Goal: Go to known website: Access a specific website the user already knows

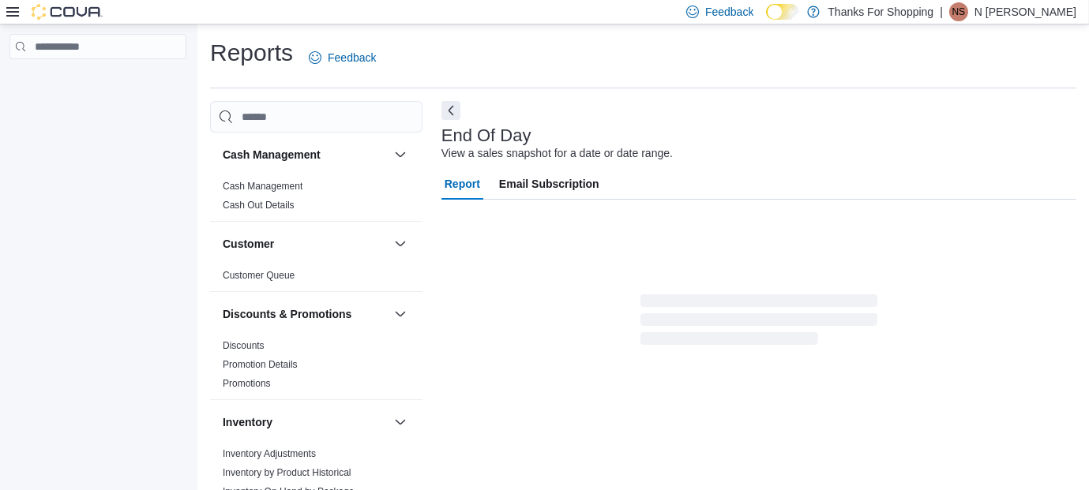
click at [1023, 21] on div "| NS N Spence" at bounding box center [1007, 11] width 137 height 19
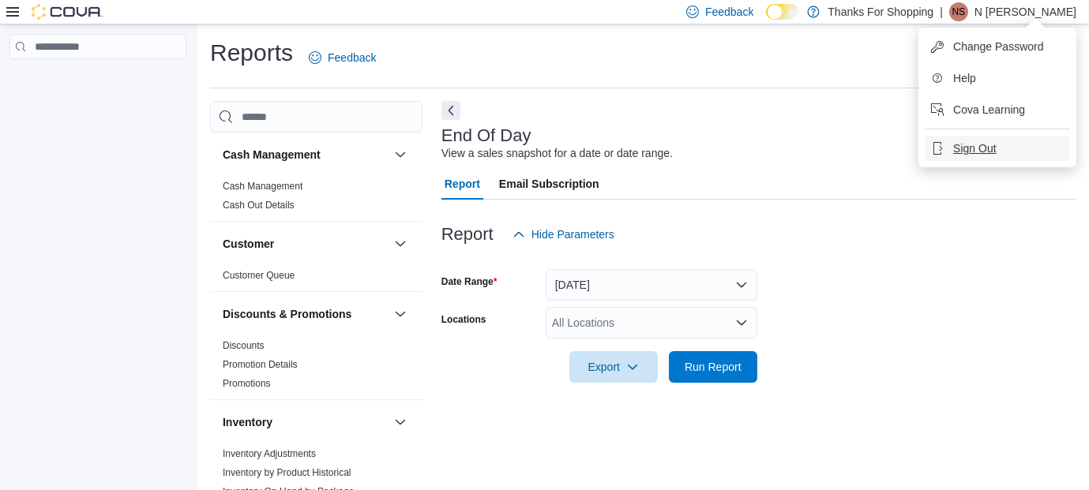
scroll to position [22, 0]
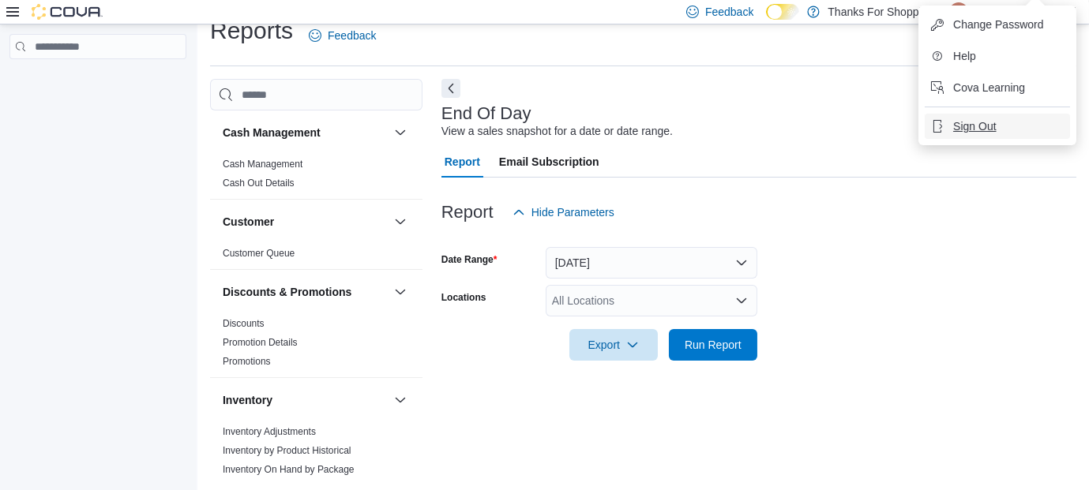
click at [973, 129] on span "Sign Out" at bounding box center [974, 126] width 43 height 16
